Goal: Transaction & Acquisition: Download file/media

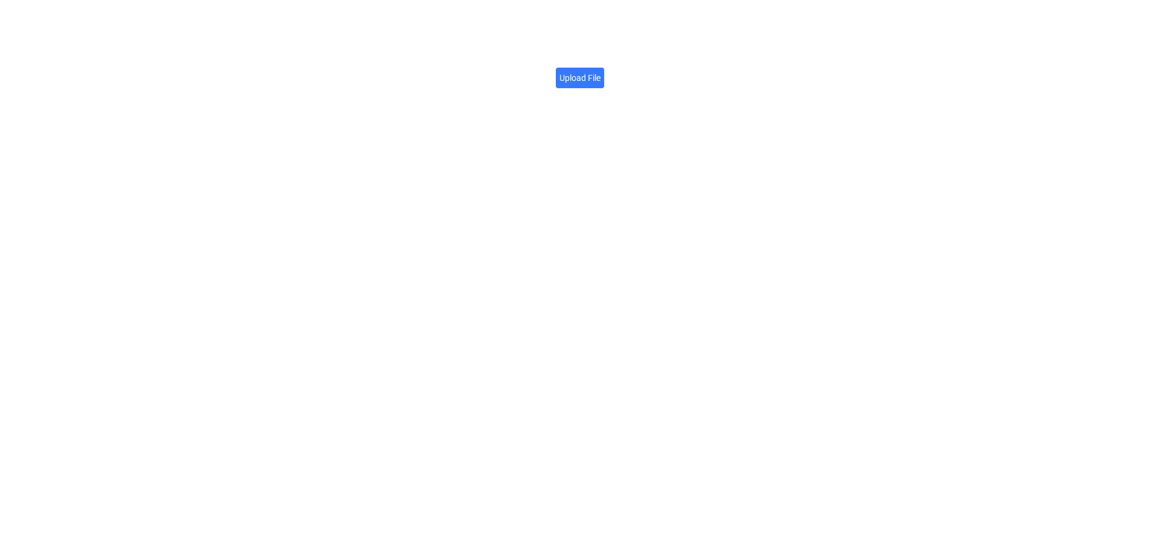
click at [573, 71] on label "Upload File" at bounding box center [580, 78] width 48 height 21
click at [600, 71] on input "Upload File" at bounding box center [600, 71] width 0 height 0
drag, startPoint x: 539, startPoint y: 178, endPoint x: 388, endPoint y: 103, distance: 168.0
click at [539, 178] on div "File URL Click here to copy → https://firebasestorage.googleapis.com/v0/b/app-s…" at bounding box center [580, 277] width 1160 height 555
click at [574, 83] on label "Upload File" at bounding box center [580, 78] width 48 height 21
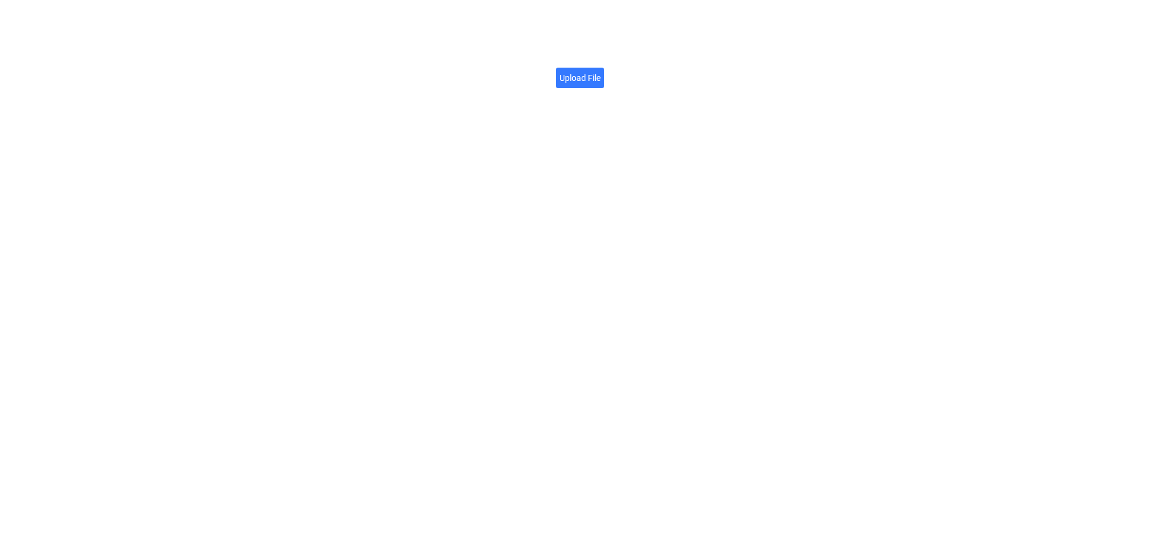
click at [600, 71] on input "Upload File" at bounding box center [600, 71] width 0 height 0
click at [654, 63] on link "Click here to copy →" at bounding box center [682, 64] width 85 height 13
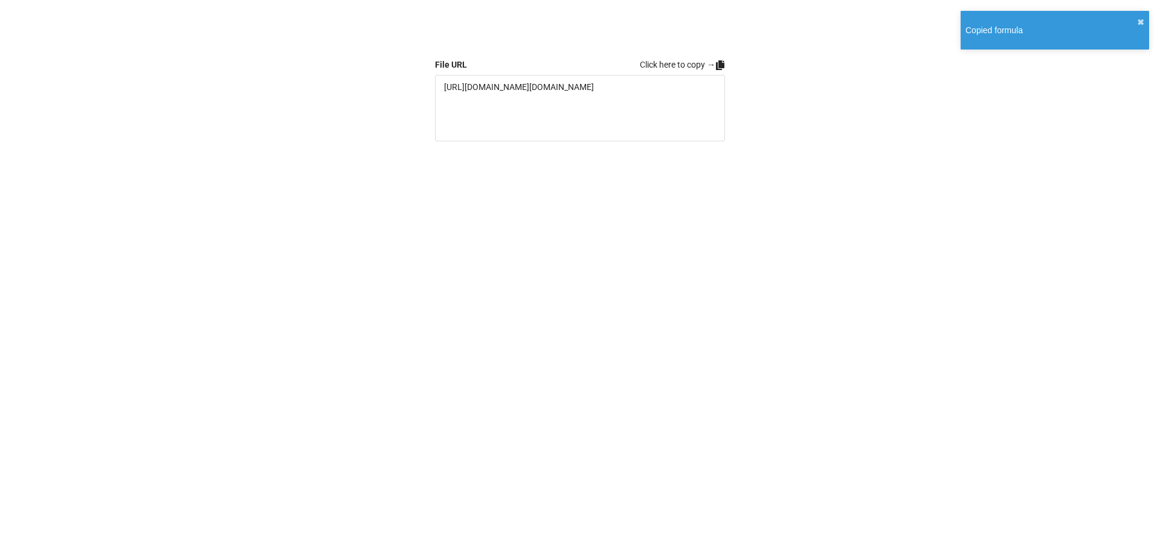
click at [683, 294] on div "File URL Click here to copy → https://firebasestorage.googleapis.com/v0/b/app-s…" at bounding box center [580, 277] width 1160 height 555
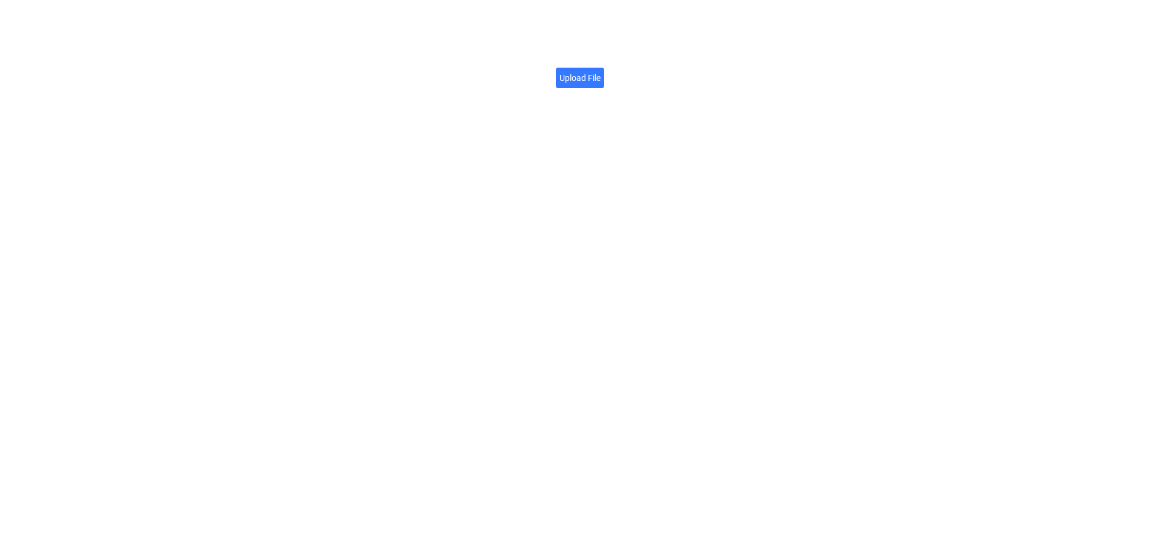
click at [581, 80] on label "Upload File" at bounding box center [580, 78] width 48 height 21
click at [600, 71] on input "Upload File" at bounding box center [600, 71] width 0 height 0
drag, startPoint x: 221, startPoint y: 123, endPoint x: 204, endPoint y: 104, distance: 26.1
click at [219, 122] on div "File URL Click here to copy → https://firebasestorage.googleapis.com/v0/b/app-s…" at bounding box center [580, 277] width 1160 height 555
click at [585, 74] on label "Upload File" at bounding box center [580, 78] width 48 height 21
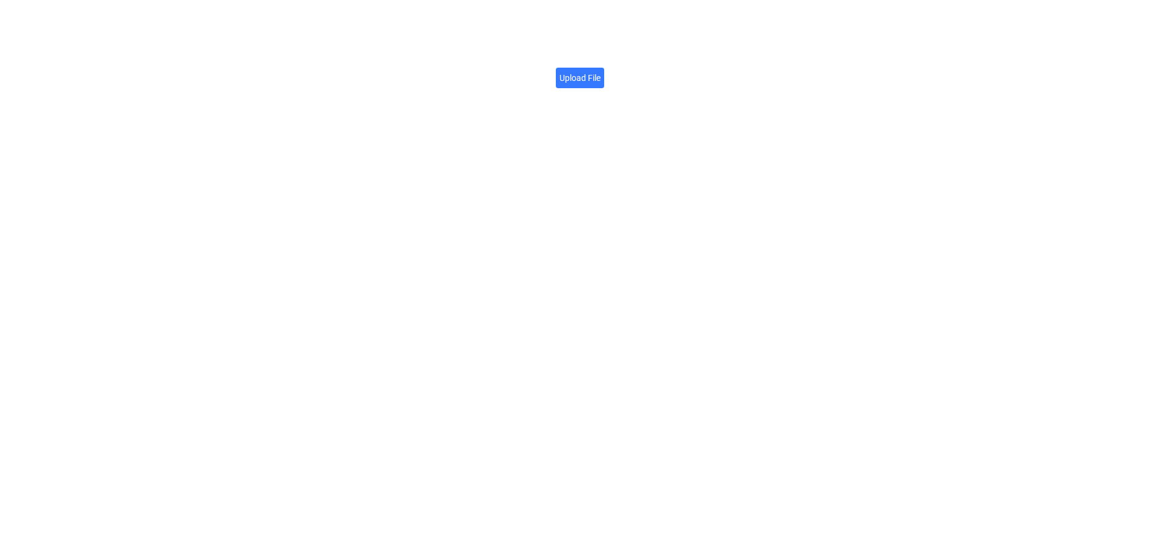
click at [600, 71] on input "Upload File" at bounding box center [600, 71] width 0 height 0
click at [771, 163] on div "File URL Click here to copy → [URL][DOMAIN_NAME][DOMAIN_NAME]" at bounding box center [580, 277] width 1160 height 555
click at [567, 77] on label "Upload File" at bounding box center [580, 78] width 48 height 21
click at [600, 71] on input "Upload File" at bounding box center [600, 71] width 0 height 0
drag, startPoint x: 551, startPoint y: 391, endPoint x: 555, endPoint y: 387, distance: 6.4
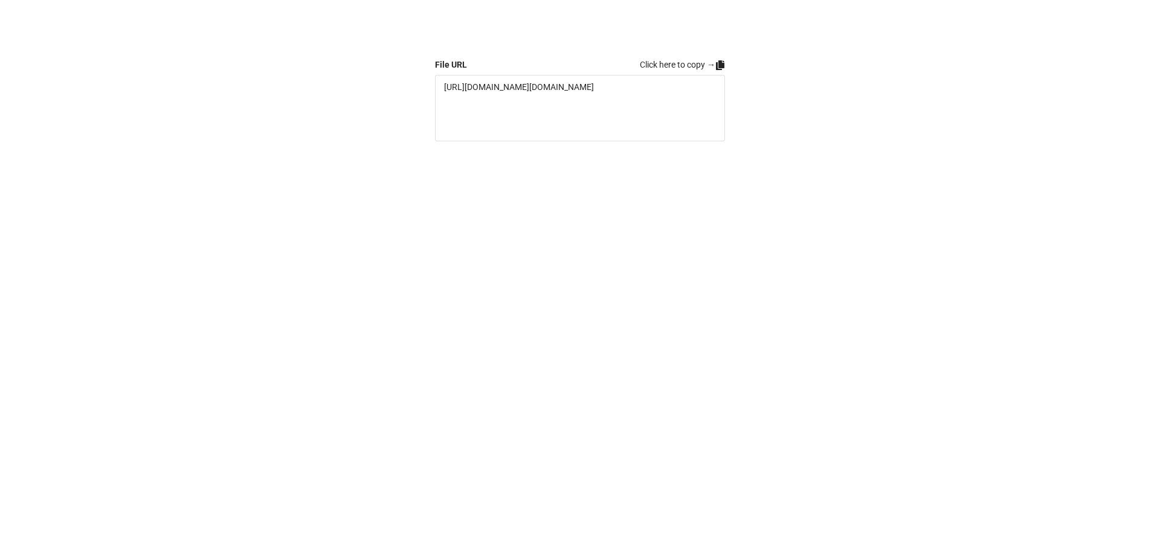
click at [552, 391] on div "File URL Click here to copy → [URL][DOMAIN_NAME][DOMAIN_NAME]" at bounding box center [580, 277] width 1160 height 555
